Goal: Browse casually: Explore the website without a specific task or goal

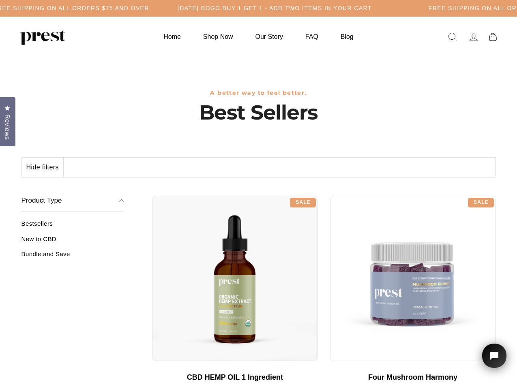
click at [258, 195] on div "**********" at bounding box center [324, 193] width 344 height 6
click at [149, 8] on h5 "Free Shipping on all orders $75 and over" at bounding box center [72, 8] width 156 height 7
click at [43, 168] on button "Hide filters" at bounding box center [43, 167] width 42 height 19
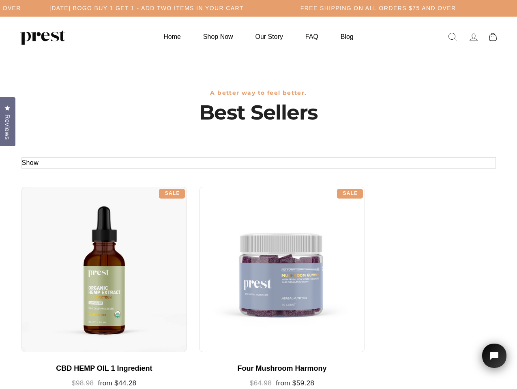
click at [73, 242] on div at bounding box center [104, 270] width 166 height 166
click at [73, 257] on div at bounding box center [104, 270] width 166 height 166
click at [8, 121] on span "Reviews" at bounding box center [7, 127] width 11 height 26
click at [494, 356] on icon "Open chat widget" at bounding box center [499, 356] width 13 height 13
